Goal: Transaction & Acquisition: Purchase product/service

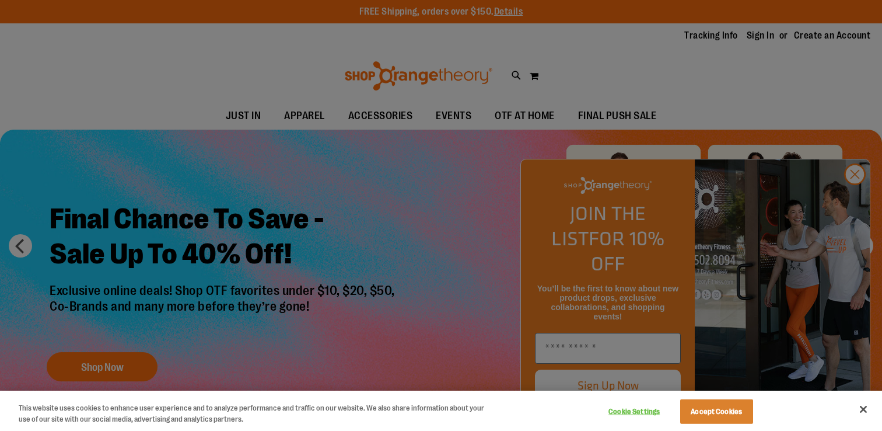
click at [852, 199] on div at bounding box center [441, 215] width 882 height 431
click at [862, 409] on button "Close" at bounding box center [864, 409] width 26 height 26
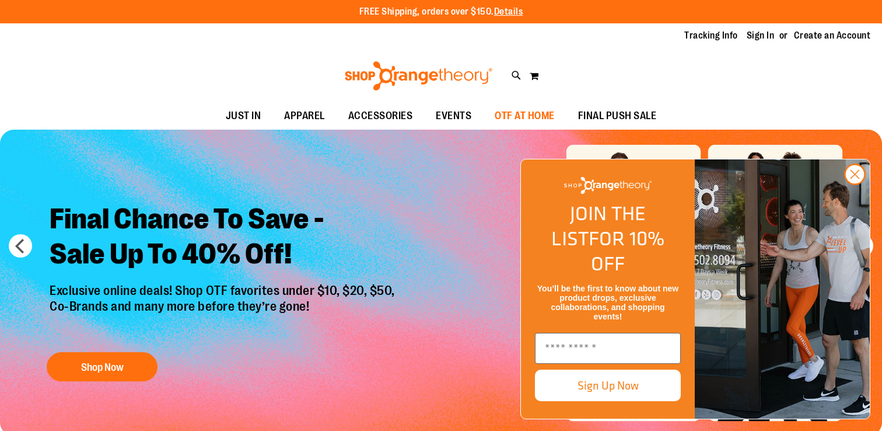
click at [526, 114] on span "OTF AT HOME" at bounding box center [525, 116] width 60 height 26
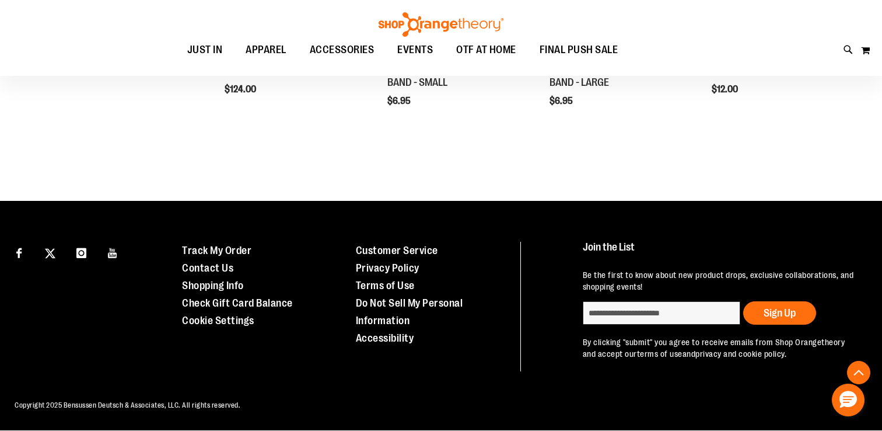
scroll to position [97, 0]
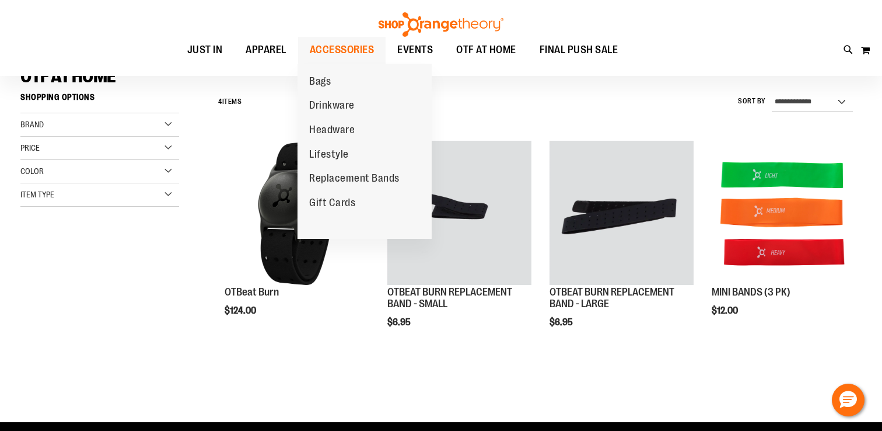
click at [340, 46] on span "ACCESSORIES" at bounding box center [342, 50] width 65 height 26
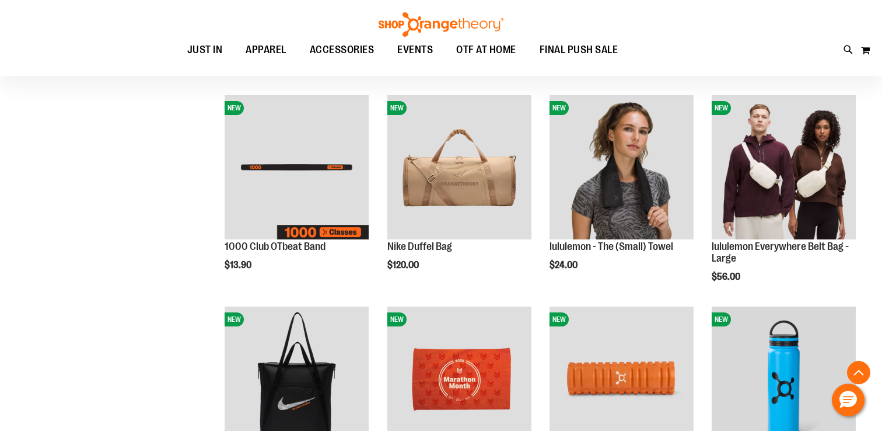
scroll to position [355, 0]
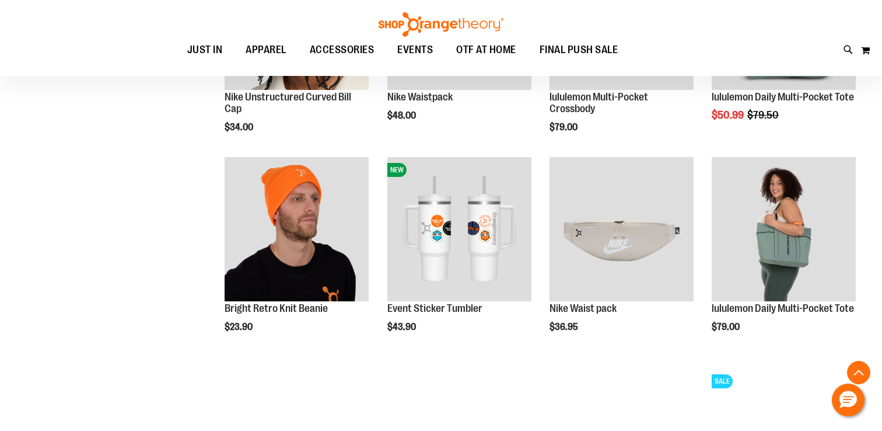
scroll to position [928, 0]
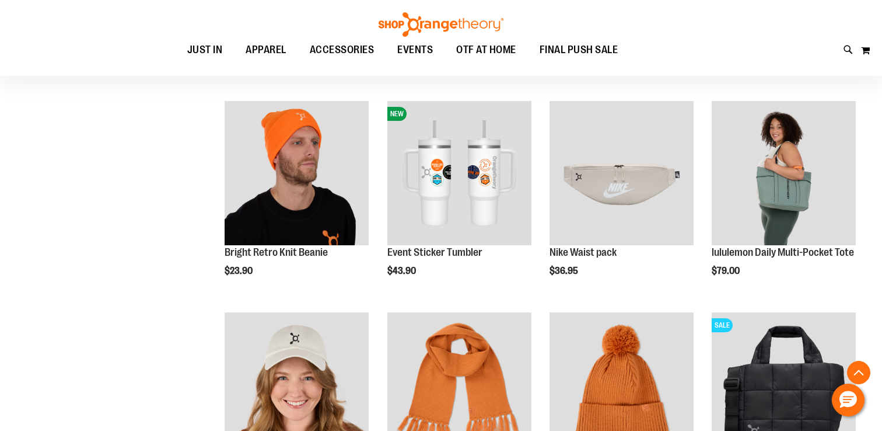
scroll to position [853, 0]
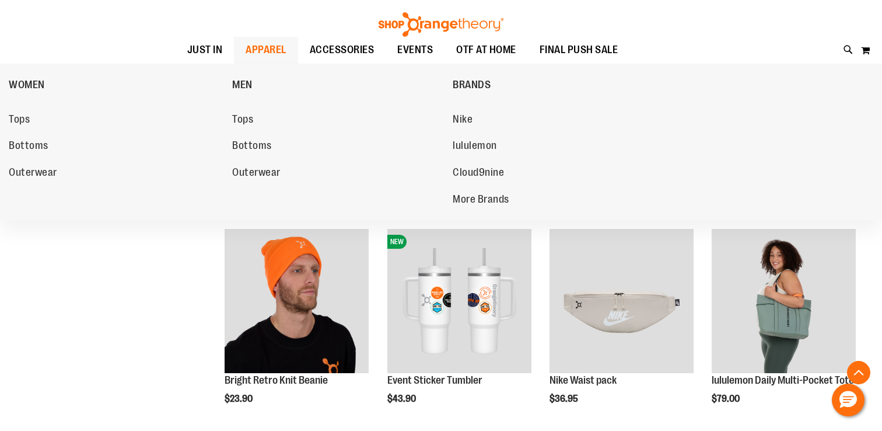
click at [273, 50] on span "APPAREL" at bounding box center [266, 50] width 41 height 26
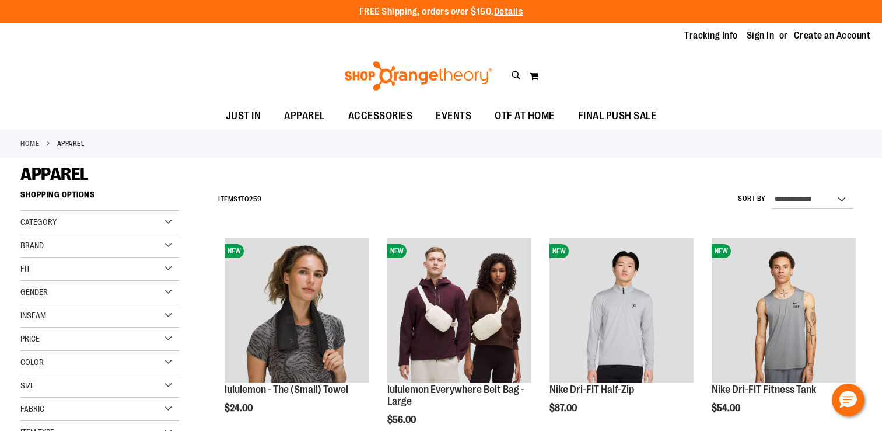
click at [43, 289] on span "Gender" at bounding box center [33, 291] width 27 height 9
click at [44, 313] on link "Men 18 items" at bounding box center [94, 316] width 152 height 12
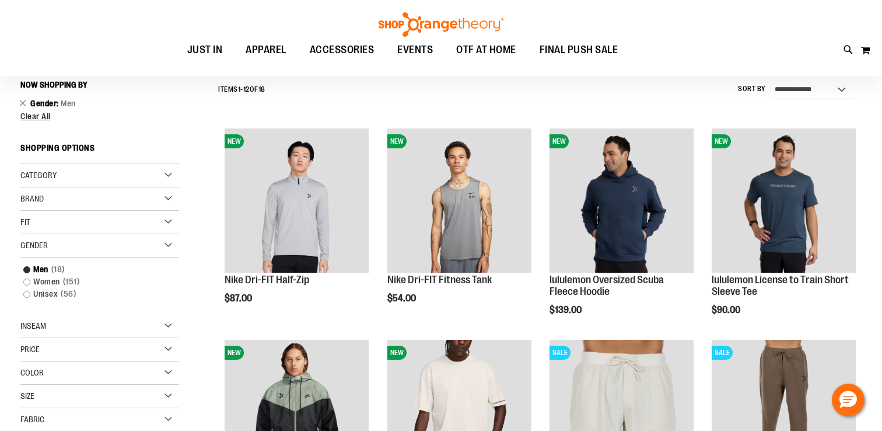
scroll to position [110, 0]
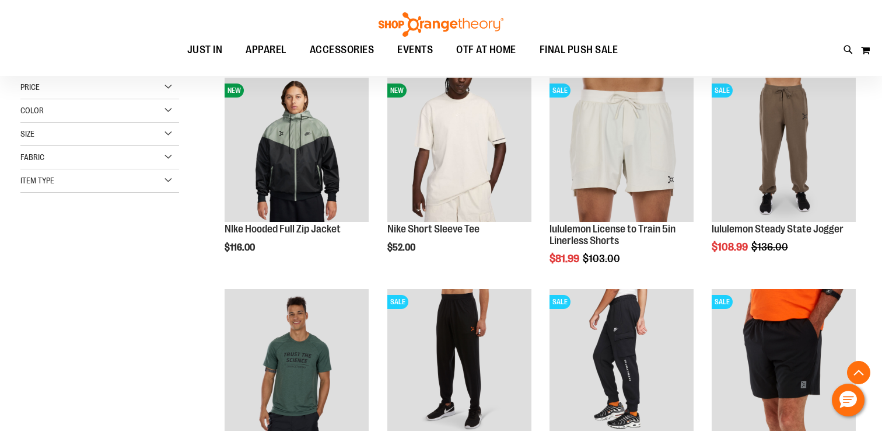
scroll to position [291, 0]
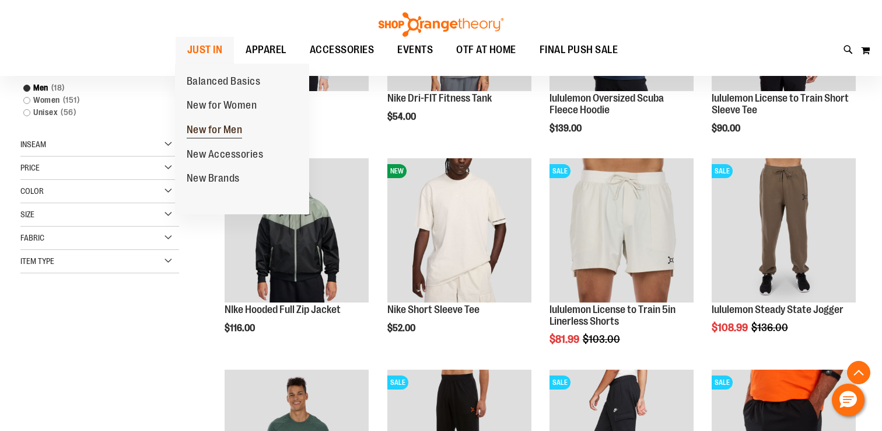
click at [203, 127] on span "New for Men" at bounding box center [215, 131] width 56 height 15
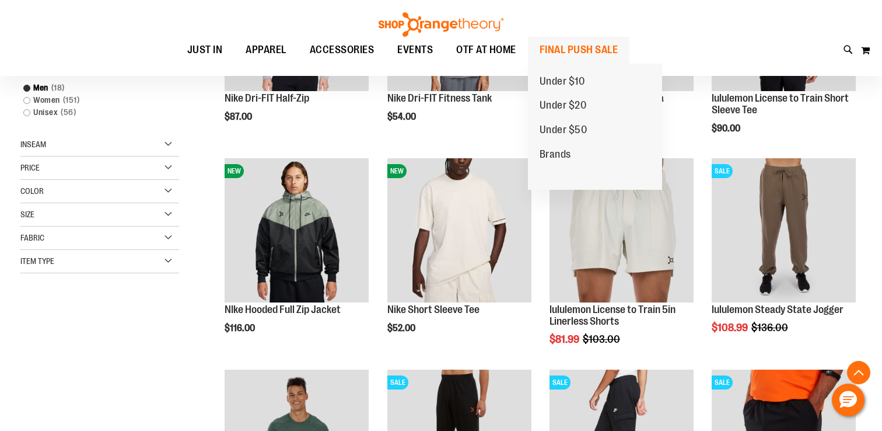
click at [552, 45] on span "FINAL PUSH SALE" at bounding box center [579, 50] width 79 height 26
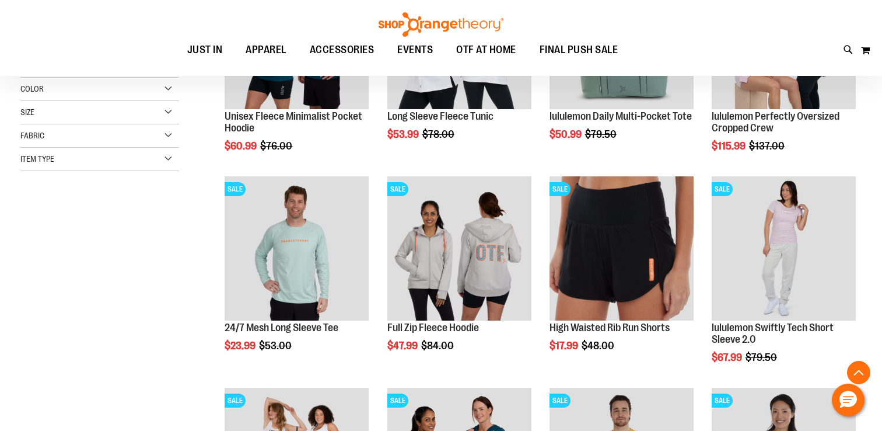
scroll to position [271, 0]
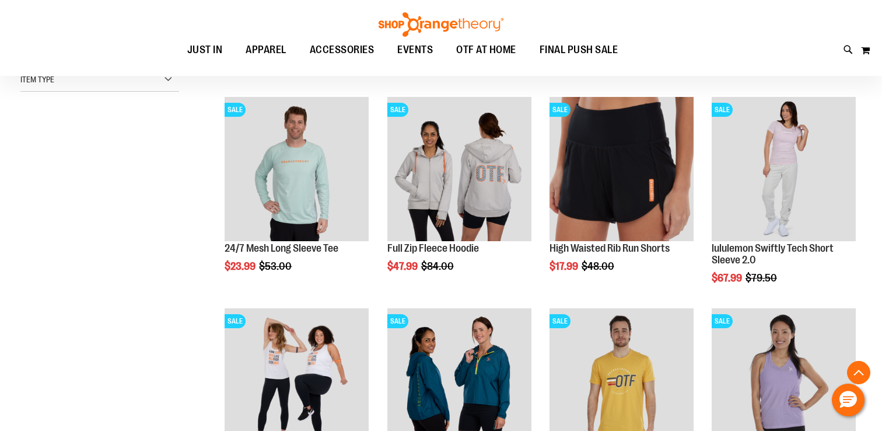
scroll to position [518, 0]
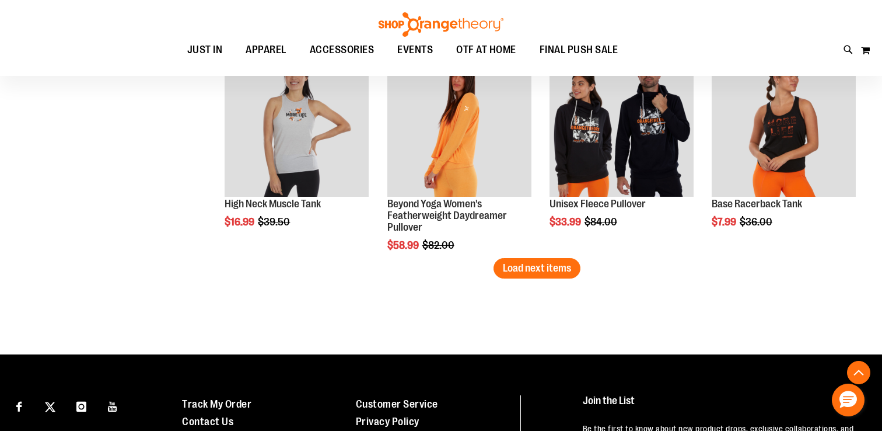
scroll to position [1898, 0]
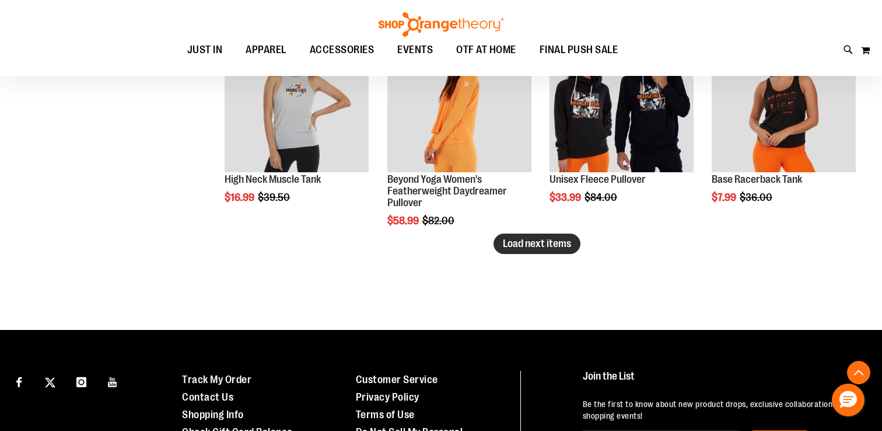
click at [505, 246] on span "Load next items" at bounding box center [537, 243] width 68 height 12
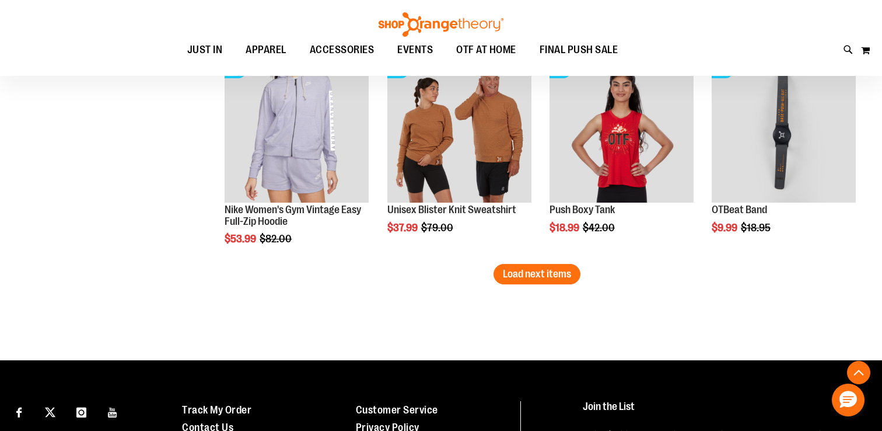
scroll to position [2533, 0]
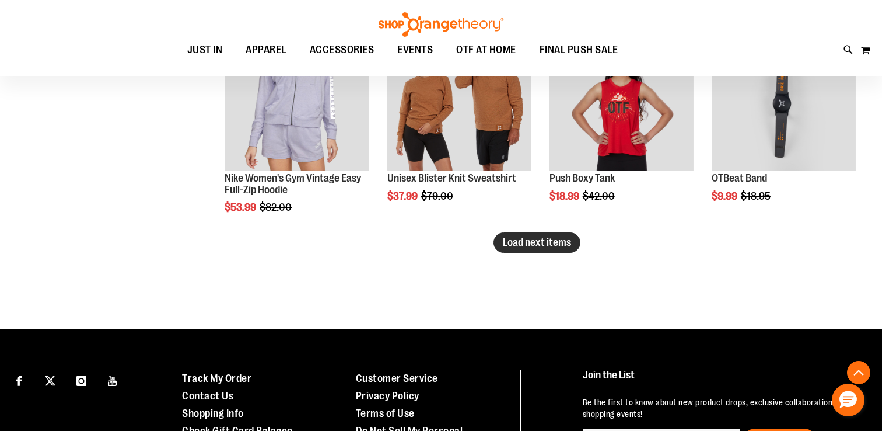
click at [528, 247] on span "Load next items" at bounding box center [537, 242] width 68 height 12
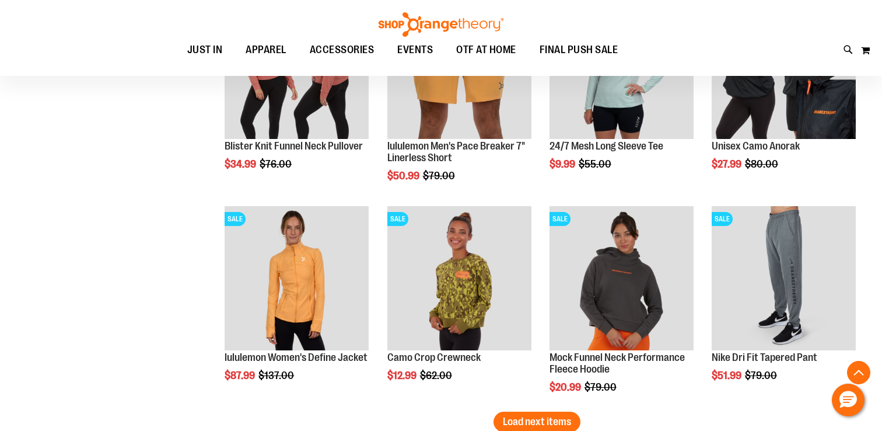
scroll to position [3119, 0]
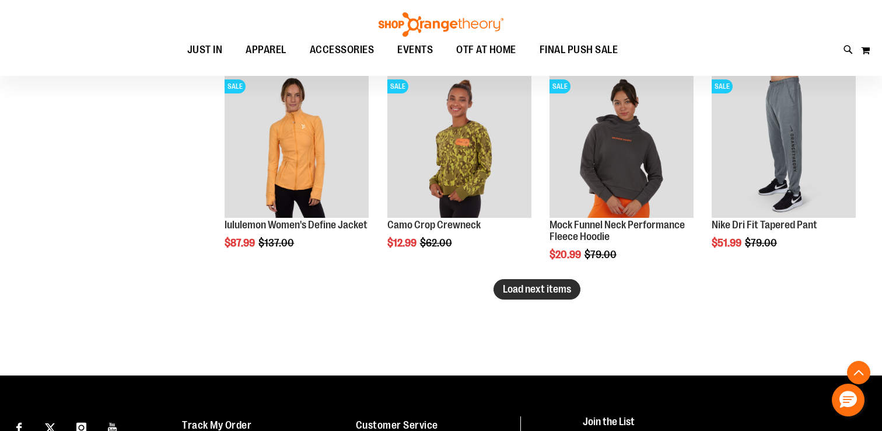
click at [548, 289] on span "Load next items" at bounding box center [537, 289] width 68 height 12
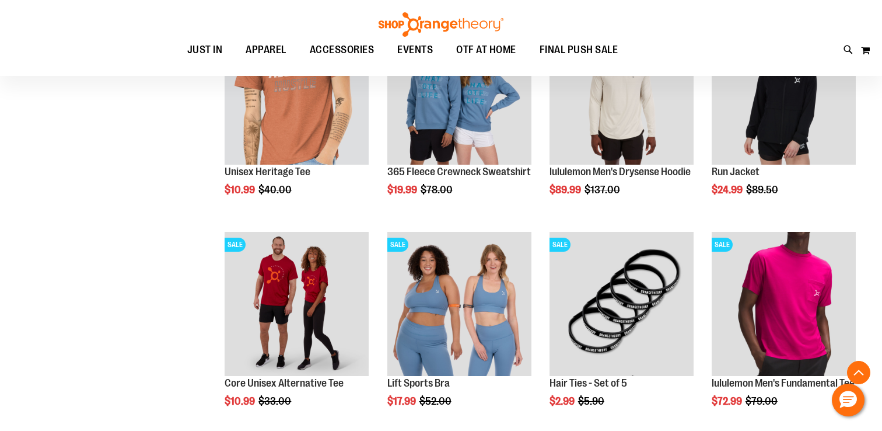
scroll to position [3775, 0]
